Goal: Task Accomplishment & Management: Manage account settings

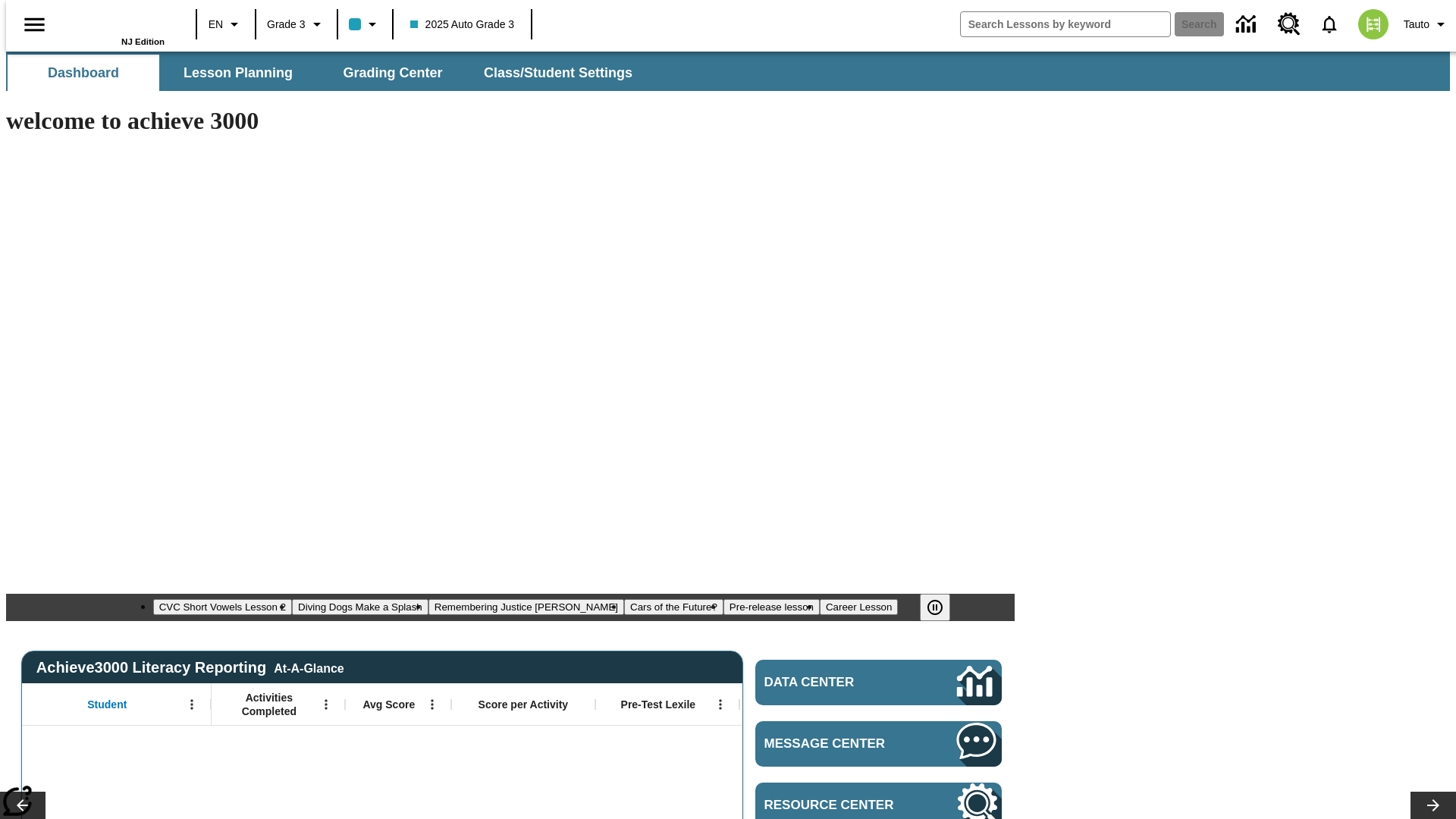
type input "-1"
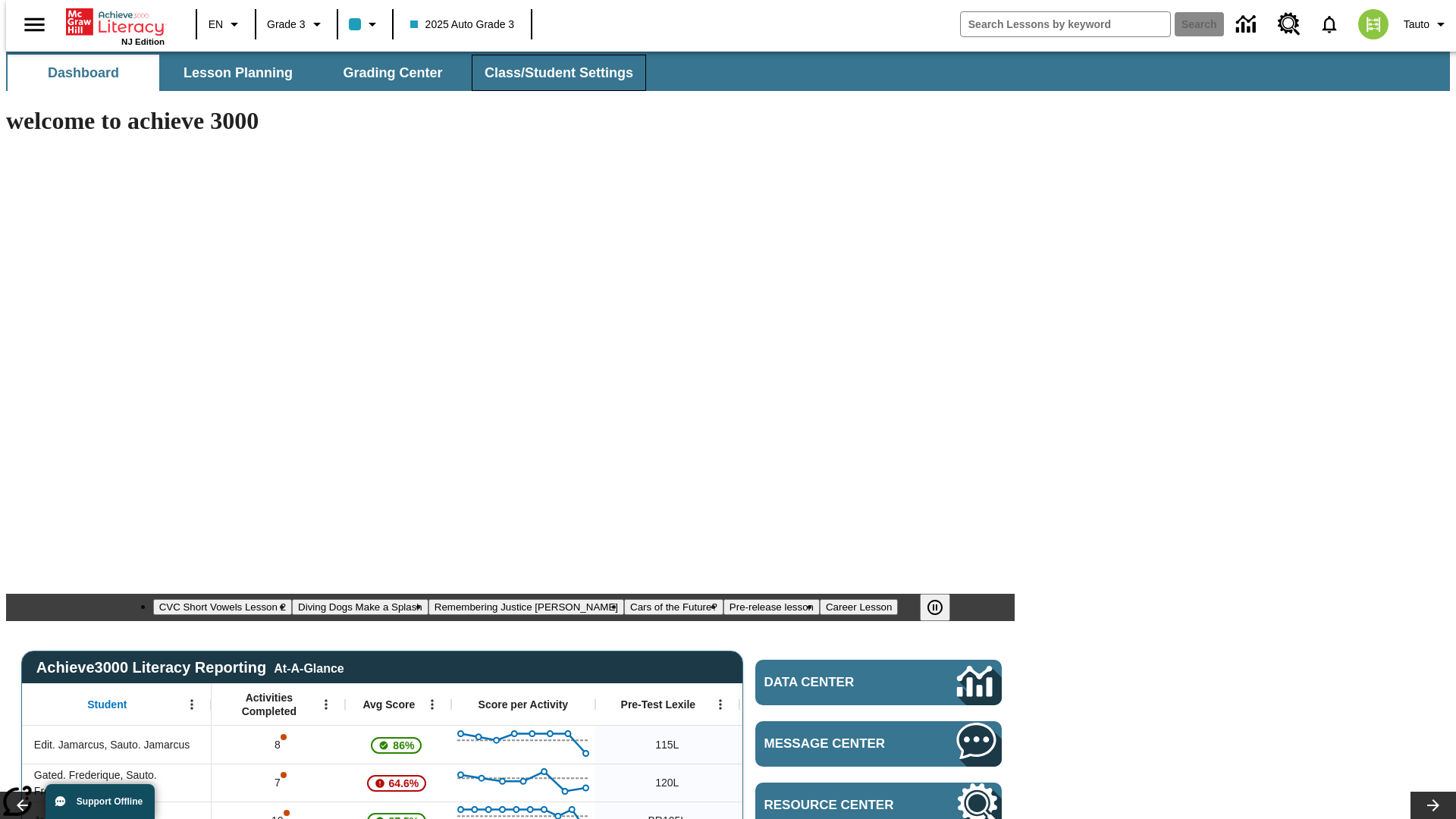
click at [550, 73] on span "Class/Student Settings" at bounding box center [558, 73] width 148 height 17
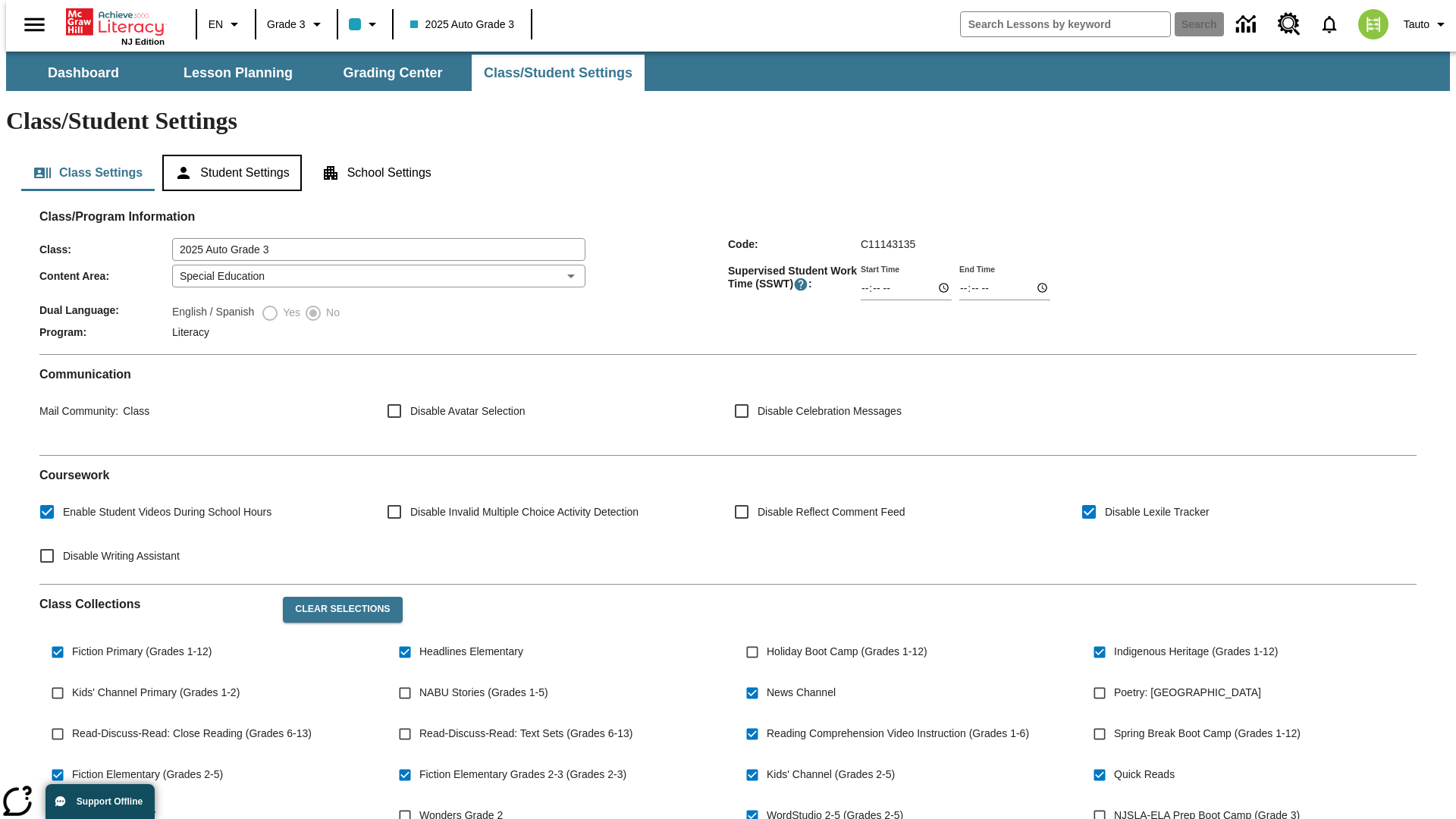
click at [228, 154] on button "Student Settings" at bounding box center [231, 172] width 139 height 37
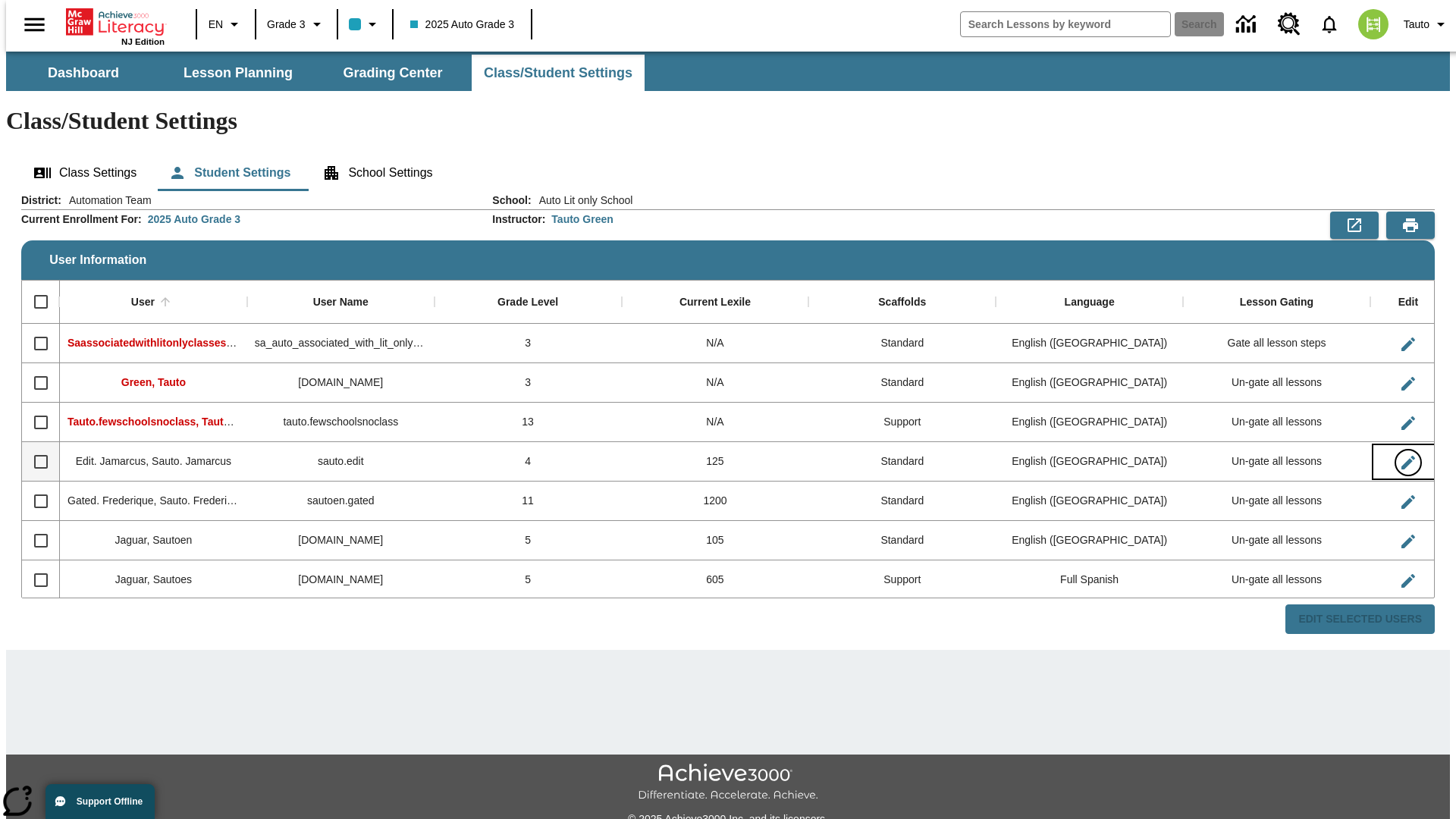
click at [1401, 455] on icon "Edit User" at bounding box center [1408, 462] width 14 height 14
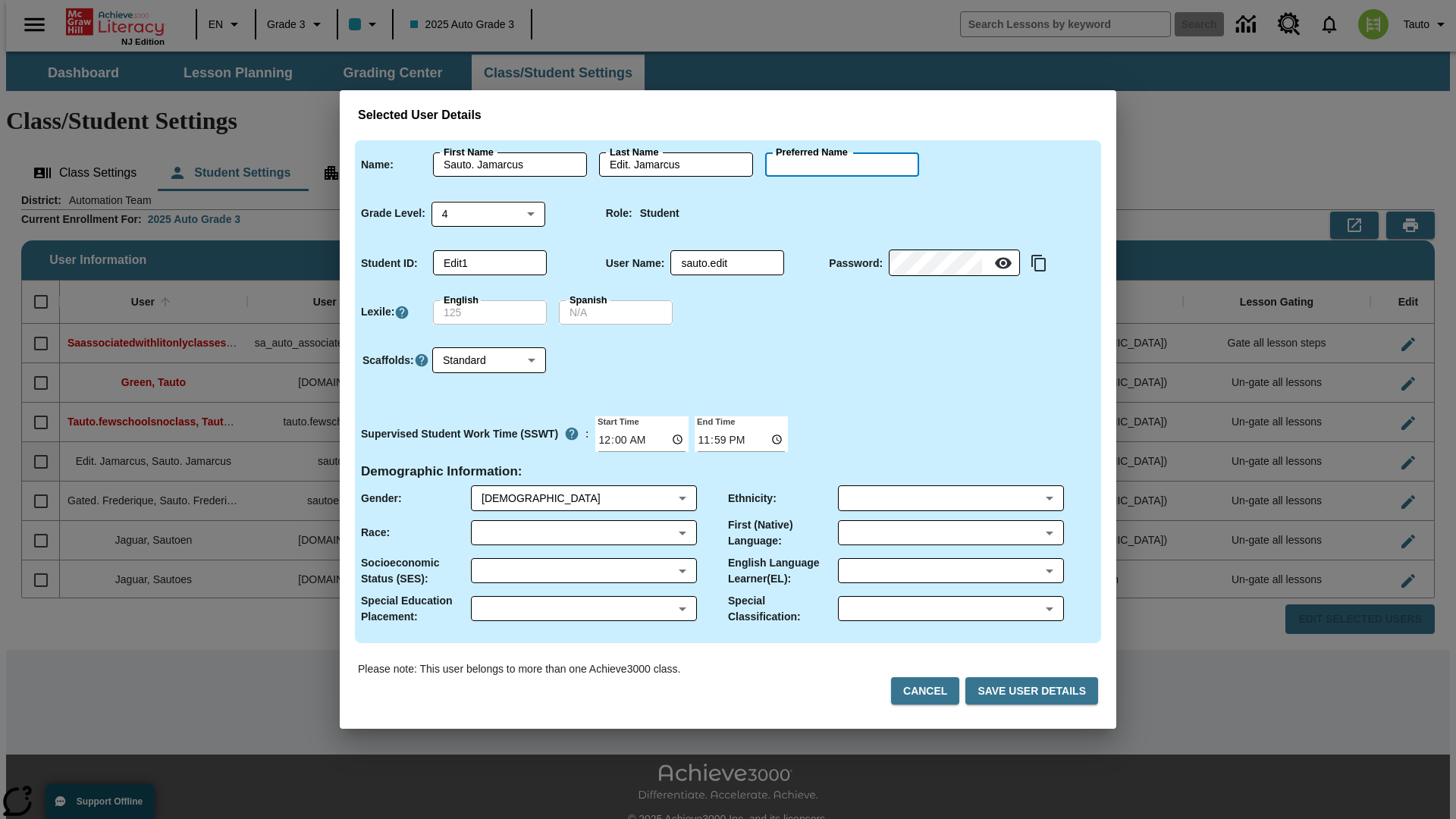
type input "Anahi"
click at [931, 690] on button "Cancel" at bounding box center [925, 690] width 68 height 28
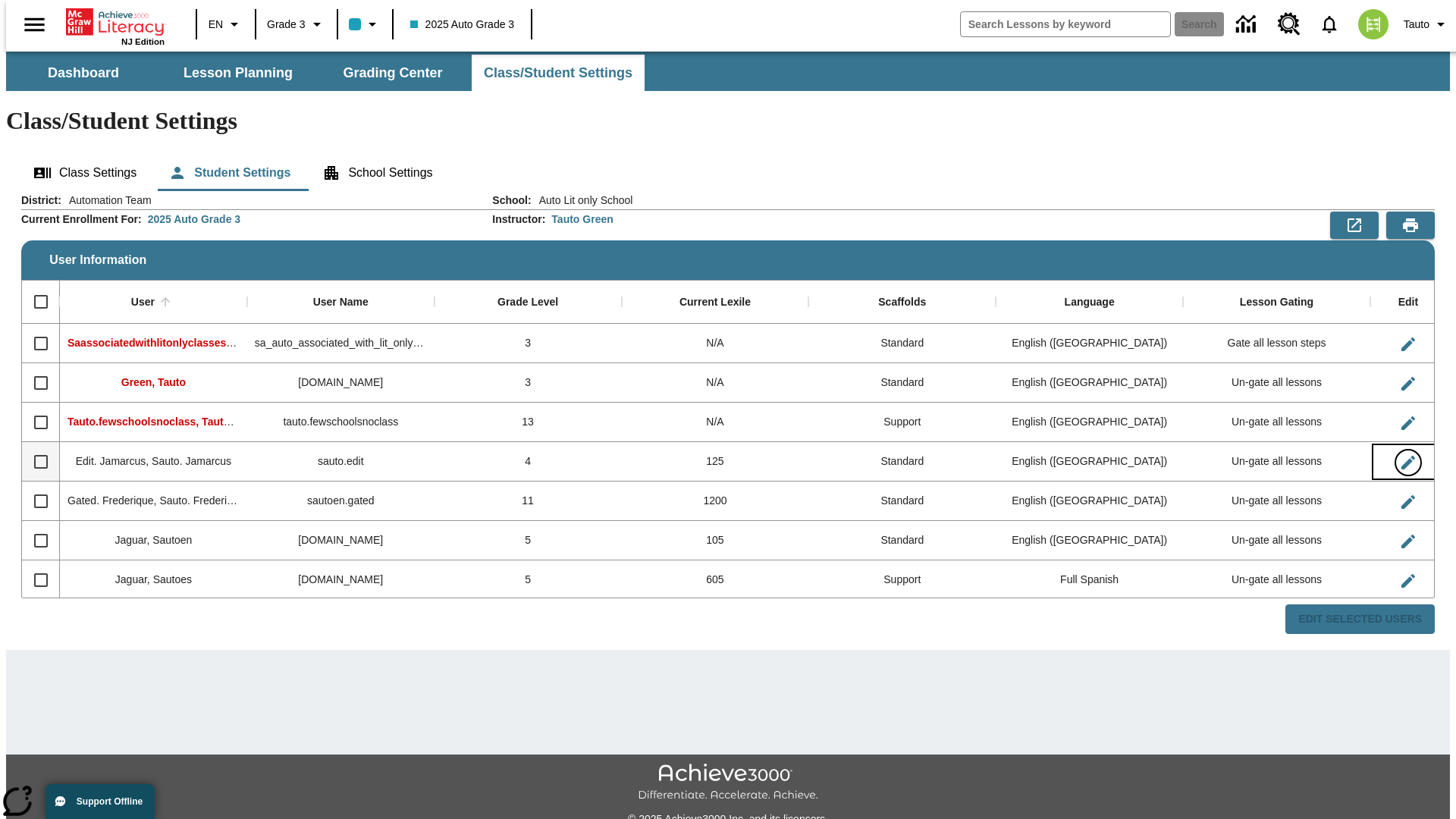
click at [1401, 455] on icon "Edit User" at bounding box center [1408, 462] width 14 height 14
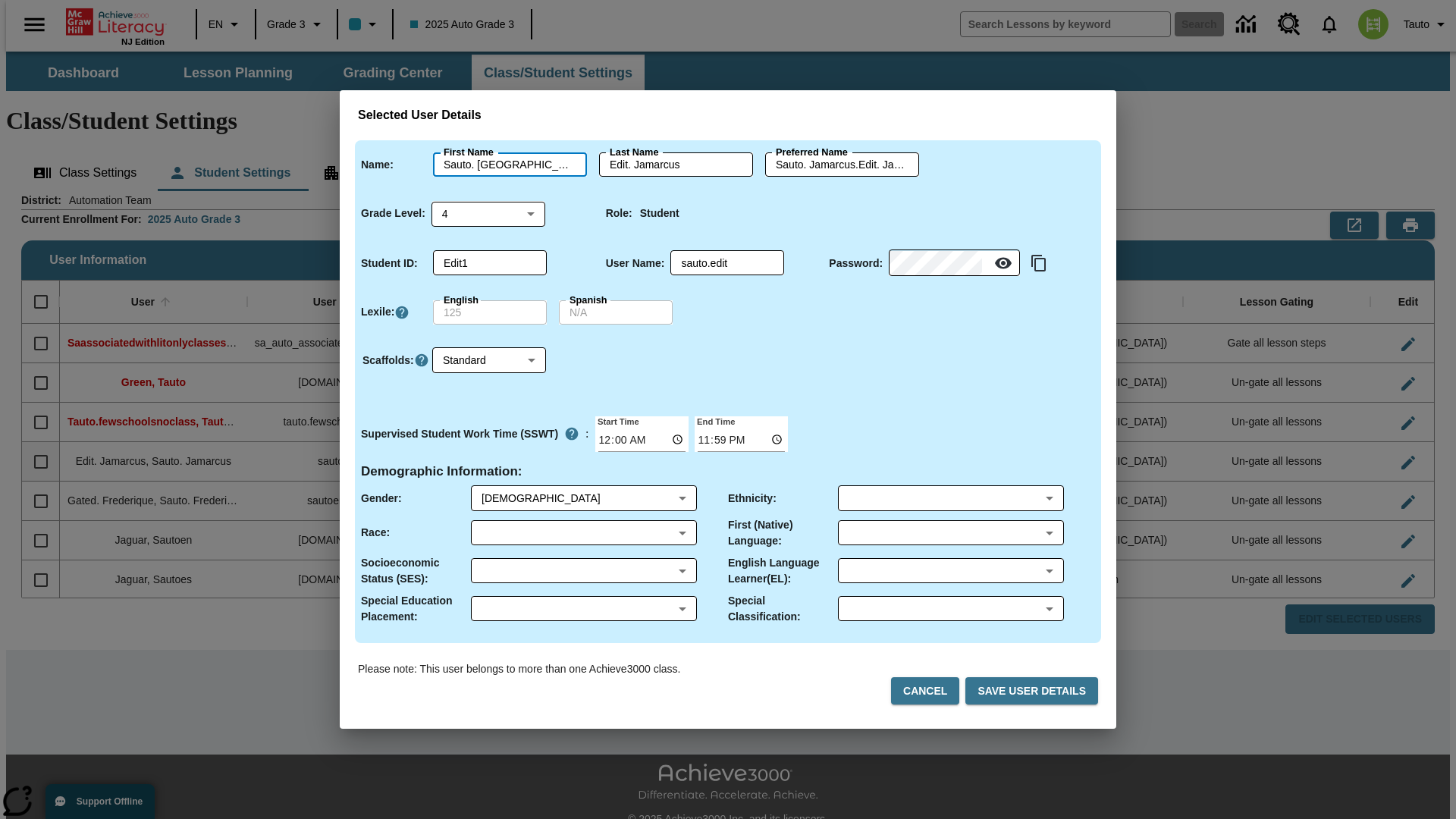
type input "Sauto. Anahi"
type input "Edit. Anahi"
type input "Sauto. Anahi.Edit. Anahi"
click at [488, 213] on body "Skip to main content NJ Edition EN Grade 3 2025 Auto Grade 3 Search 0 Tauto Das…" at bounding box center [728, 451] width 1444 height 800
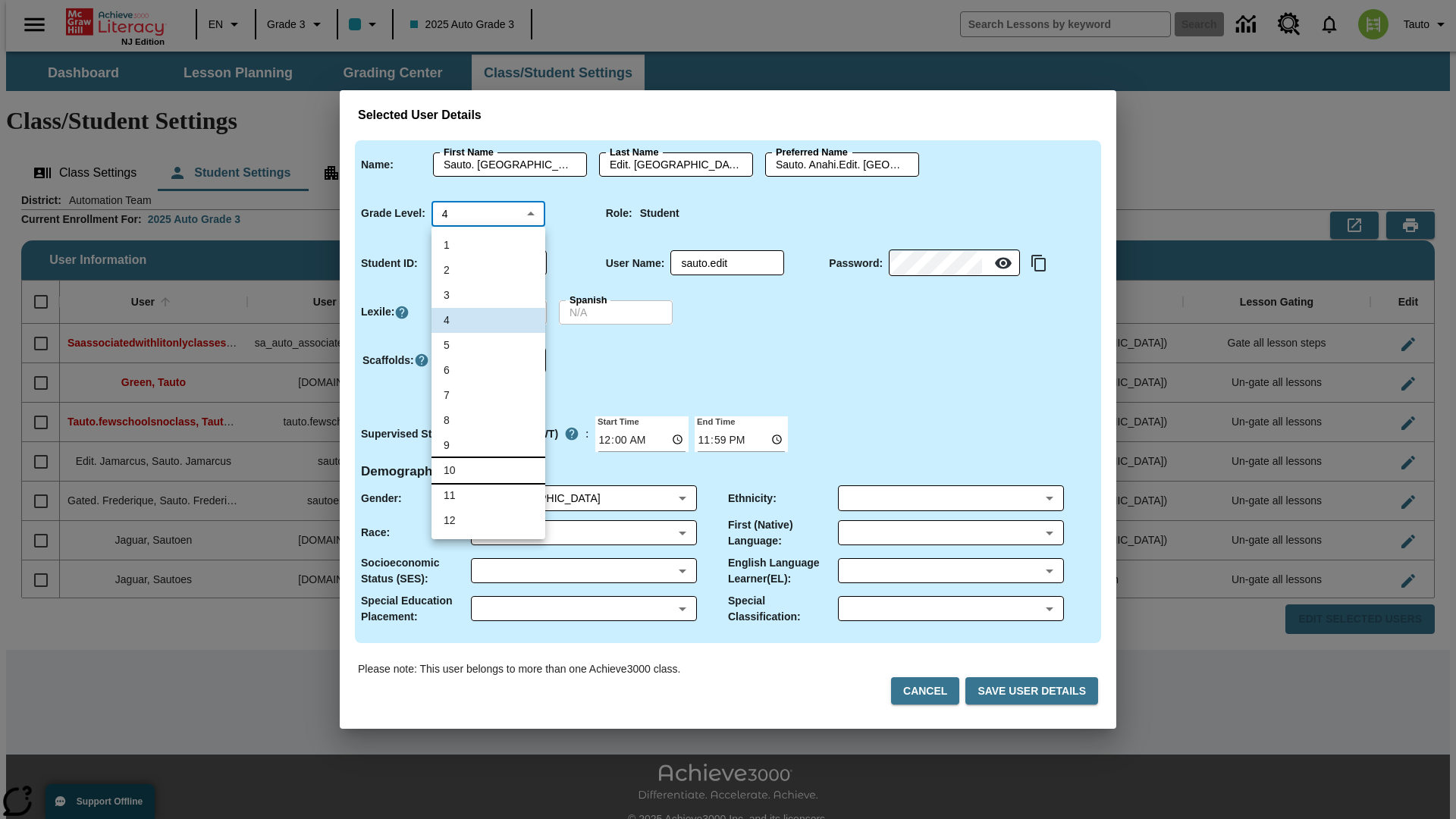
click at [488, 470] on li "10" at bounding box center [488, 470] width 114 height 25
type input "10"
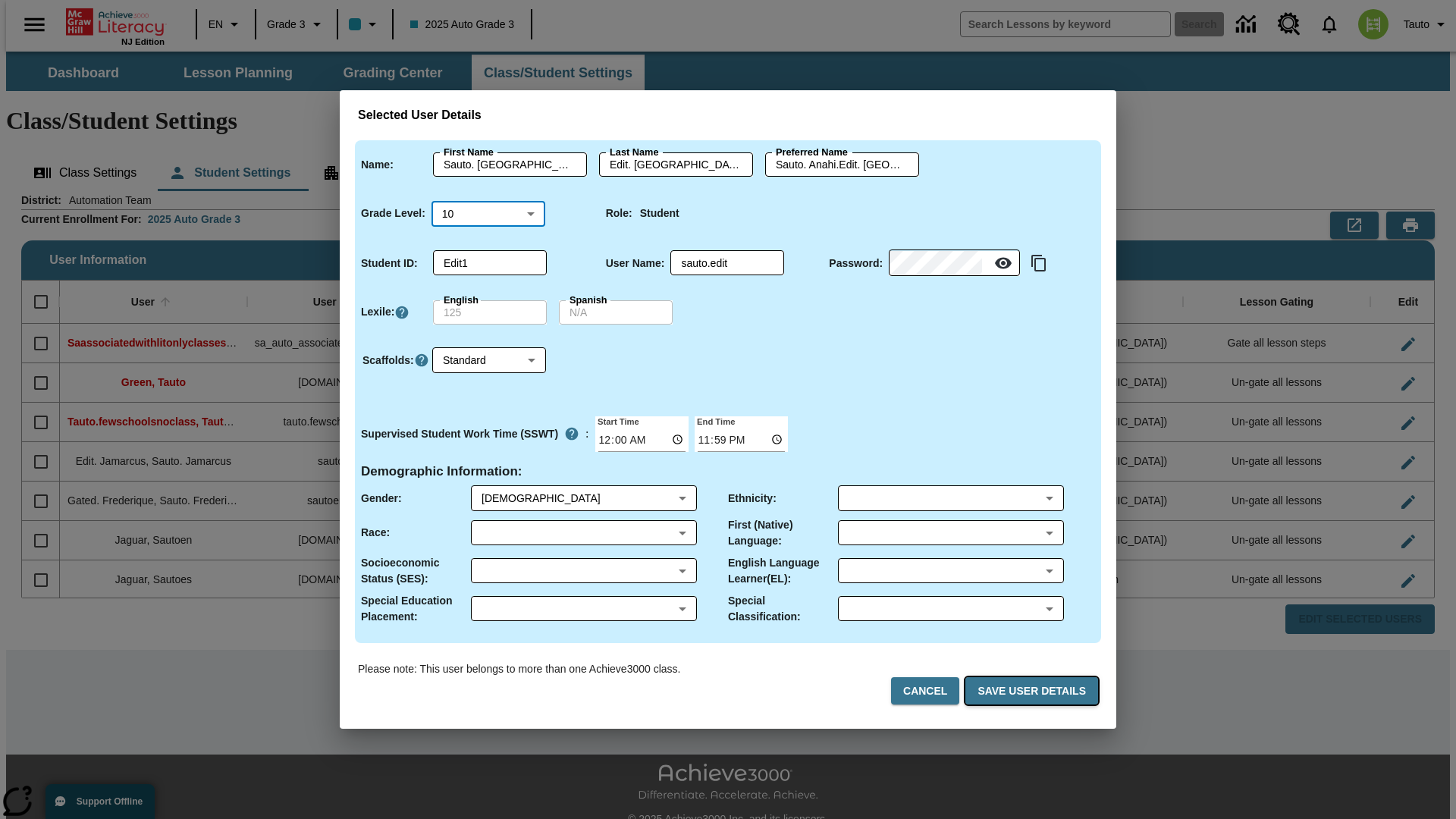
click at [1034, 690] on button "Save User Details" at bounding box center [1031, 690] width 133 height 28
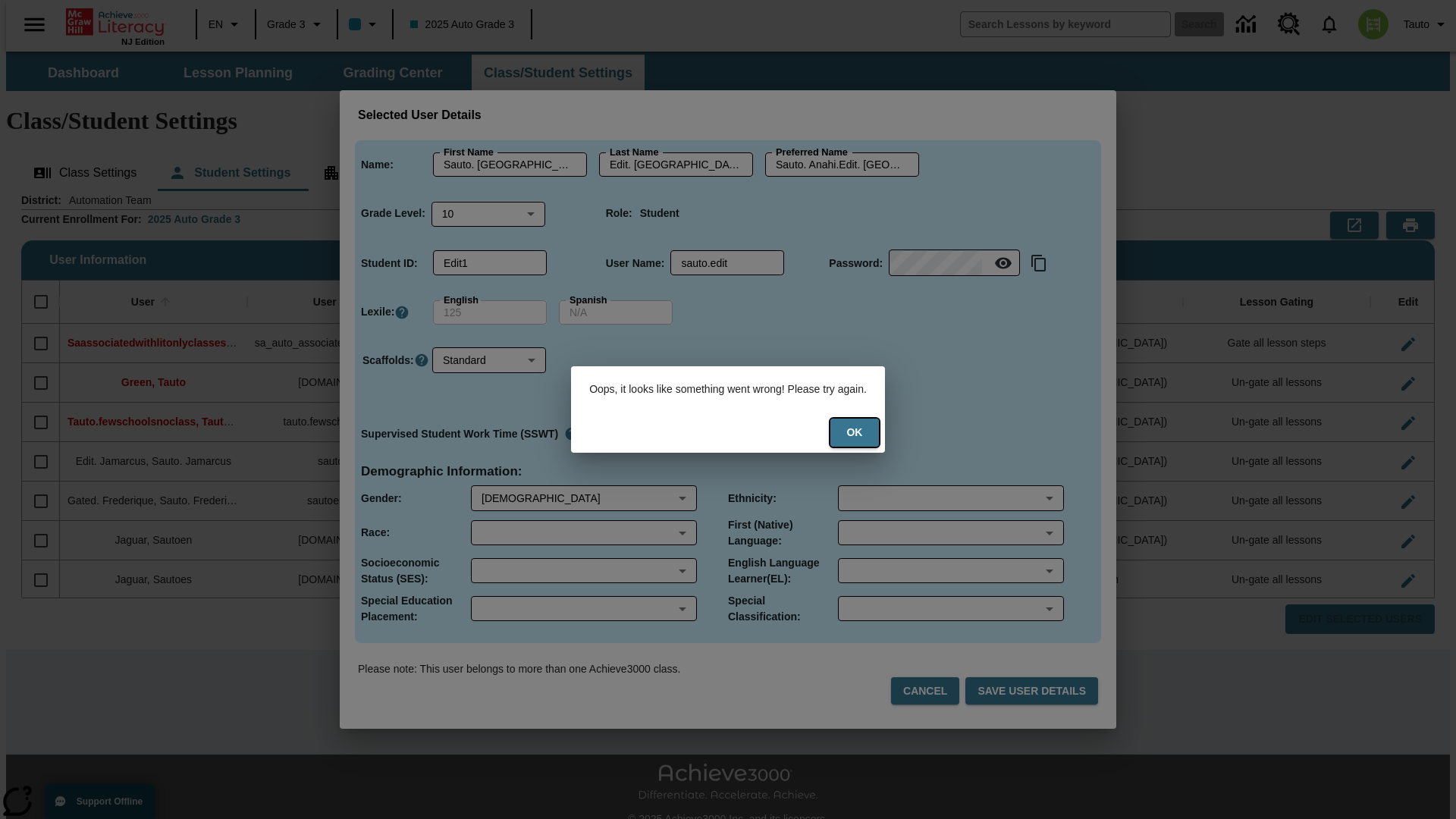
click at [864, 432] on button "Ok" at bounding box center [854, 432] width 49 height 28
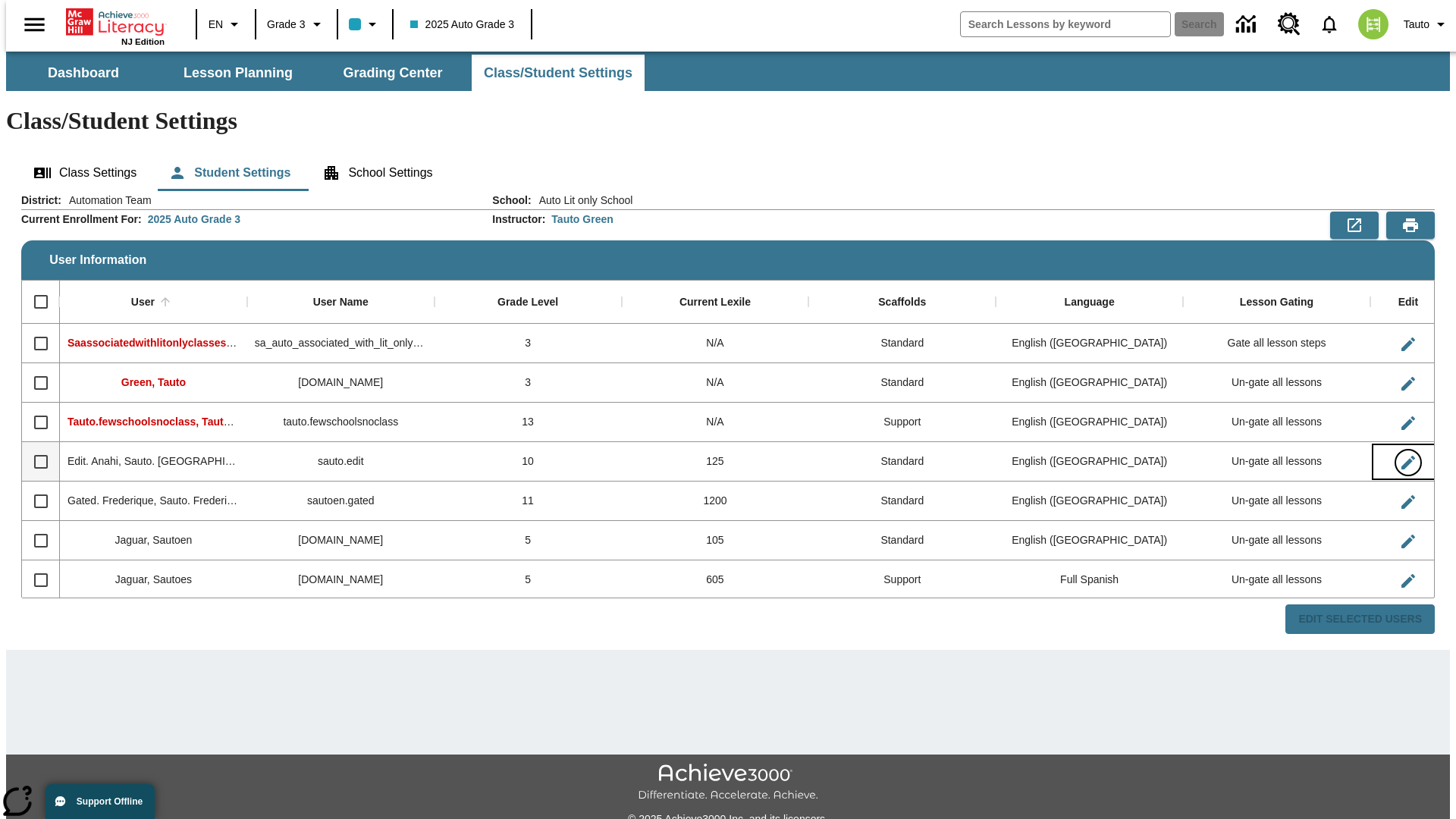
click at [1401, 455] on icon "Edit User" at bounding box center [1408, 462] width 14 height 14
